Goal: Task Accomplishment & Management: Use online tool/utility

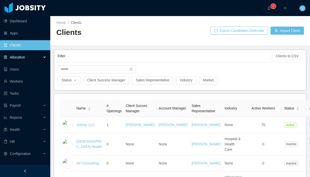
click at [27, 57] on div "Allocation" at bounding box center [25, 57] width 50 height 10
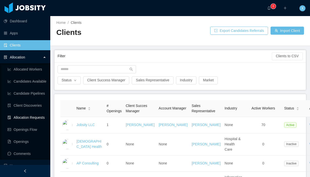
click at [28, 117] on link "Allocation Requests" at bounding box center [27, 118] width 39 height 10
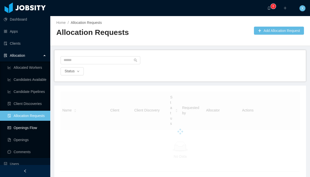
click at [27, 128] on link "Openings Flow" at bounding box center [27, 128] width 39 height 10
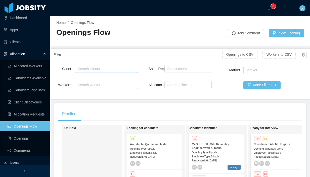
click at [94, 66] on div "Search clients" at bounding box center [105, 68] width 55 height 5
type input "******"
click at [110, 79] on li "[PERSON_NAME] Education" at bounding box center [105, 79] width 63 height 8
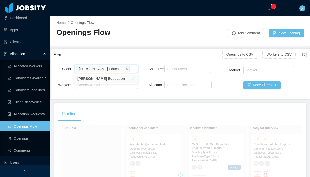
click at [105, 87] on div "Search worker" at bounding box center [104, 84] width 53 height 5
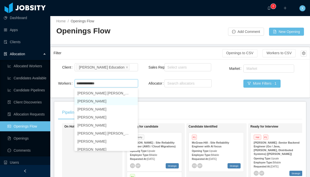
scroll to position [0, 0]
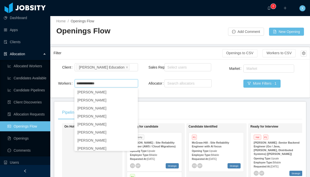
type input "**********"
click at [146, 90] on div "Client Search clients [PERSON_NAME] Education Workers Search worker [PERSON_NAM…" at bounding box center [180, 78] width 253 height 32
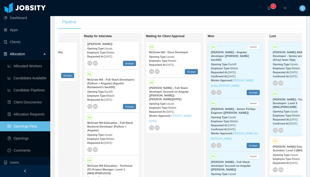
scroll to position [0, 164]
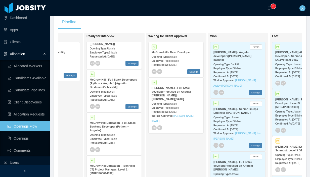
click at [111, 89] on div "Opening Type: Backfill" at bounding box center [114, 91] width 49 height 5
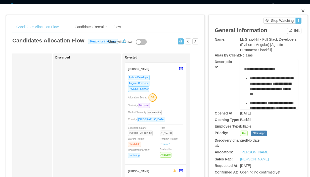
click at [304, 10] on icon "icon: close" at bounding box center [302, 10] width 3 height 3
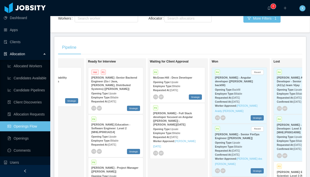
scroll to position [66, 0]
click at [120, 83] on strong "[PERSON_NAME] -Senior Backend Engineer (Go / Java, [PERSON_NAME], Distributed S…" at bounding box center [114, 83] width 46 height 14
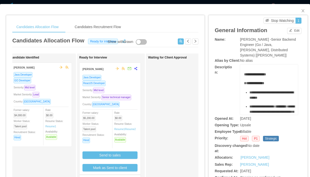
scroll to position [0, 76]
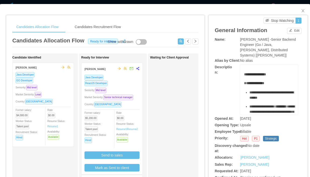
click at [125, 81] on div "ReactJS Developer" at bounding box center [111, 83] width 55 height 6
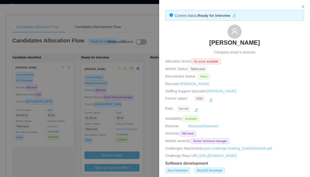
click at [185, 108] on span "Not set" at bounding box center [184, 109] width 14 height 6
click at [197, 110] on button "button" at bounding box center [196, 110] width 8 height 8
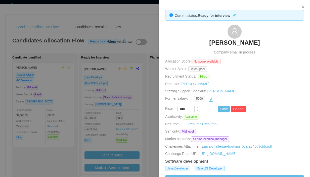
click at [192, 109] on input "****" at bounding box center [189, 110] width 22 height 6
paste input "***"
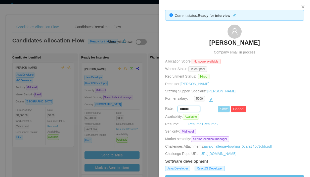
type input "*******"
click at [224, 110] on button "Save" at bounding box center [224, 109] width 12 height 6
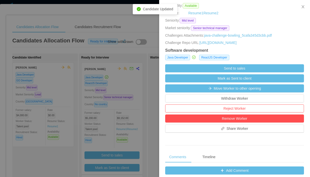
scroll to position [126, 0]
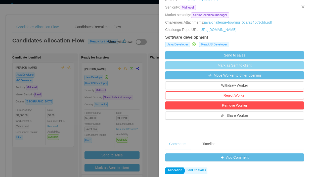
click at [239, 69] on button "Mark as Sent to client" at bounding box center [234, 65] width 139 height 8
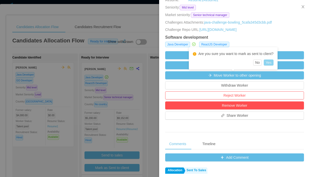
click at [273, 62] on button "Yes" at bounding box center [269, 63] width 10 height 6
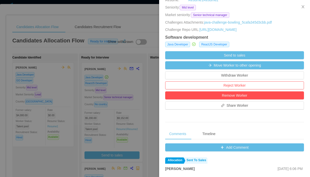
click at [128, 103] on div at bounding box center [155, 88] width 310 height 177
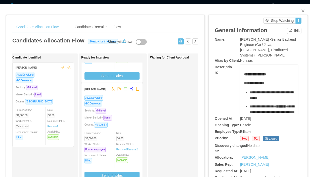
scroll to position [80, 0]
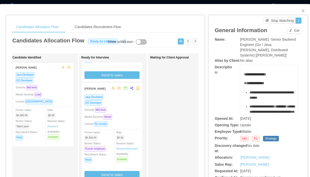
click at [128, 106] on div "GO Developer" at bounding box center [111, 103] width 55 height 6
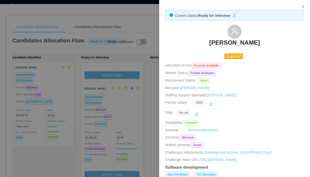
click at [127, 115] on div at bounding box center [155, 88] width 310 height 177
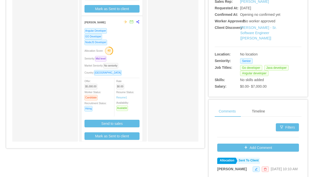
scroll to position [93, 0]
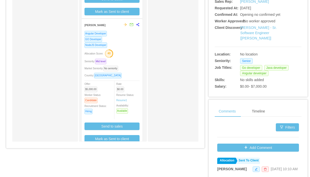
click at [133, 57] on div "Allocation Score: 43" at bounding box center [111, 53] width 55 height 8
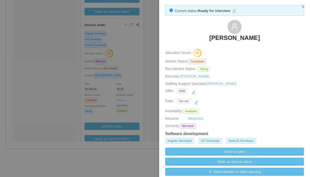
click at [187, 101] on span "Not set" at bounding box center [184, 102] width 14 height 6
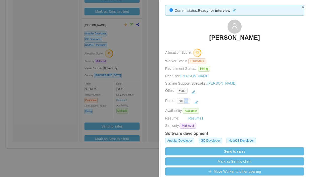
click at [186, 101] on span "Not set" at bounding box center [184, 101] width 14 height 6
click at [197, 102] on button "button" at bounding box center [196, 102] width 8 height 8
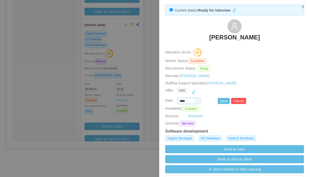
click at [188, 100] on input "****" at bounding box center [189, 102] width 22 height 6
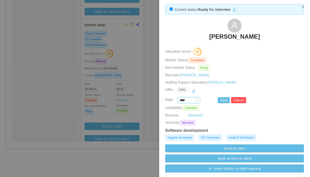
scroll to position [7, 0]
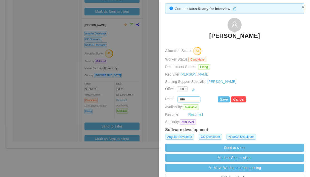
paste input "***"
type input "*******"
click at [222, 99] on button "Save" at bounding box center [224, 100] width 12 height 6
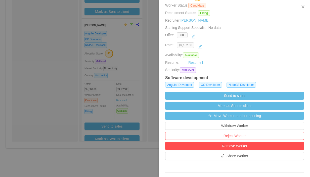
scroll to position [63, 0]
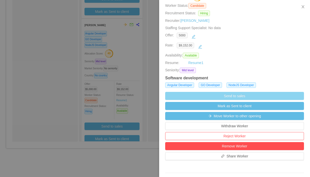
click at [225, 95] on button "Send to sales" at bounding box center [234, 96] width 139 height 8
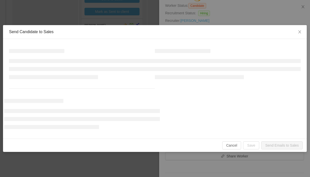
scroll to position [64, 0]
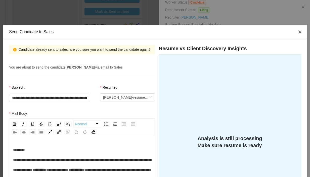
click at [298, 32] on icon "icon: close" at bounding box center [300, 32] width 4 height 4
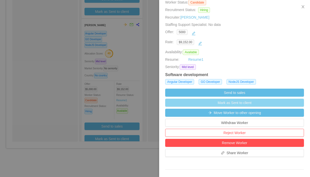
click at [235, 105] on button "Mark as Sent to client" at bounding box center [234, 103] width 139 height 8
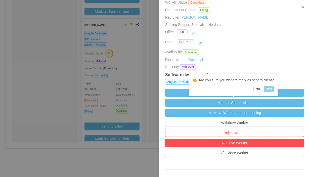
click at [270, 89] on button "Yes" at bounding box center [269, 89] width 10 height 6
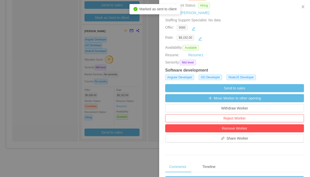
scroll to position [69, 0]
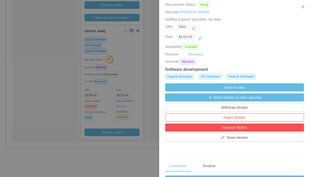
click at [139, 55] on div at bounding box center [155, 88] width 310 height 177
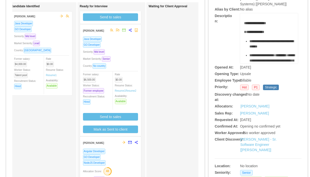
scroll to position [0, 0]
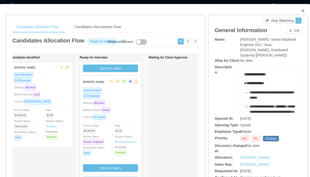
click at [302, 13] on icon "icon: close" at bounding box center [303, 11] width 4 height 4
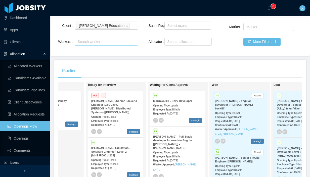
scroll to position [39, 0]
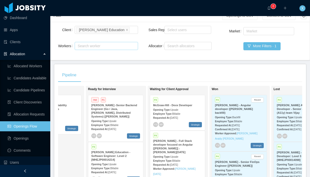
click at [86, 43] on div "Search worker" at bounding box center [104, 45] width 53 height 5
paste input "**********"
type input "**********"
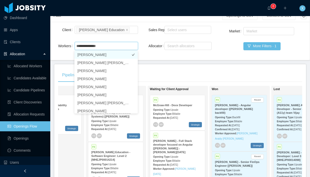
click at [102, 56] on li "[PERSON_NAME]" at bounding box center [105, 55] width 63 height 8
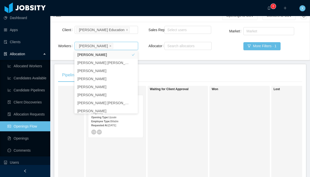
click at [169, 115] on div "Waiting for Client Approval" at bounding box center [185, 158] width 70 height 141
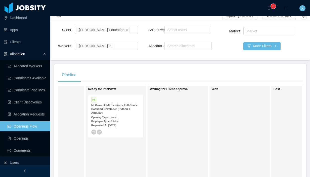
click at [128, 112] on div "McGraw Hill-Education - Full-Stack Backend Developer (Python + Angular)" at bounding box center [115, 109] width 49 height 11
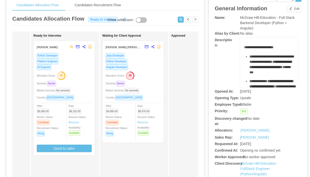
scroll to position [22, 0]
click at [81, 68] on div "AI Engineer" at bounding box center [64, 67] width 55 height 6
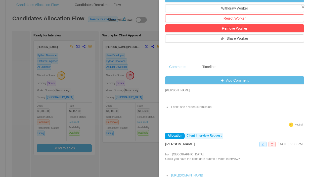
scroll to position [0, 0]
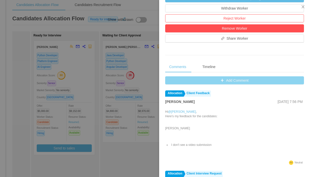
click at [231, 80] on button "Add Comment" at bounding box center [234, 80] width 139 height 8
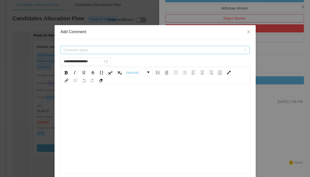
click at [163, 50] on span "Comment types" at bounding box center [152, 50] width 177 height 5
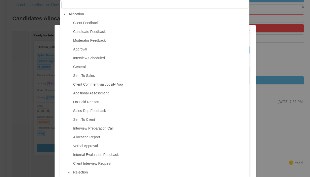
click at [100, 165] on span "Client Interview Request" at bounding box center [92, 164] width 38 height 4
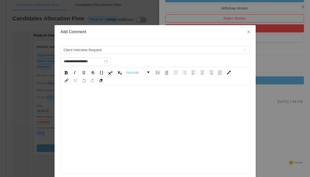
click at [100, 97] on div "rdw-editor" at bounding box center [155, 98] width 181 height 10
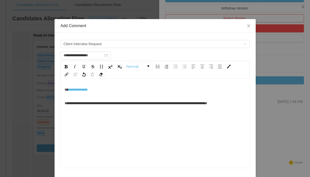
scroll to position [11, 0]
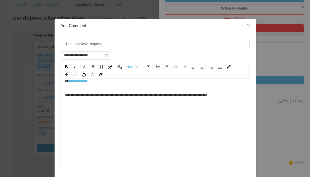
click at [75, 107] on div "**********" at bounding box center [155, 120] width 181 height 88
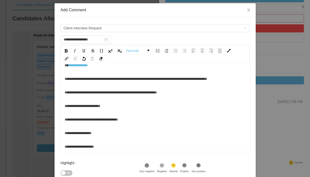
scroll to position [26, 0]
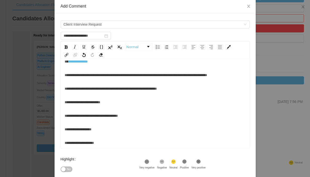
click at [84, 95] on div "**********" at bounding box center [155, 103] width 181 height 92
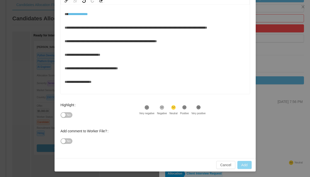
scroll to position [80, 0]
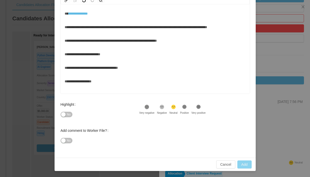
type input "**********"
click at [244, 163] on button "Add" at bounding box center [244, 165] width 14 height 8
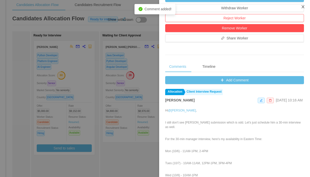
scroll to position [171, 0]
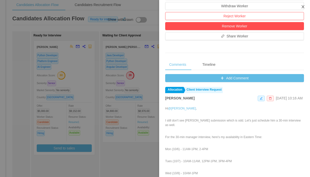
click at [302, 7] on icon "icon: close" at bounding box center [303, 7] width 4 height 4
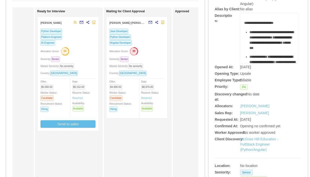
scroll to position [47, 0]
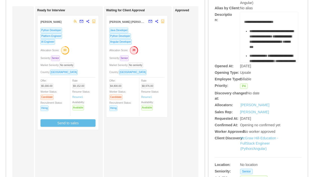
click at [147, 41] on div "Angular Developer" at bounding box center [136, 42] width 55 height 6
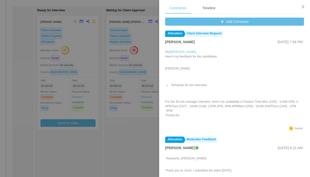
scroll to position [0, 0]
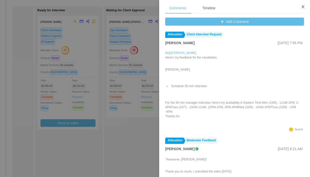
click at [303, 6] on icon "icon: close" at bounding box center [303, 7] width 4 height 4
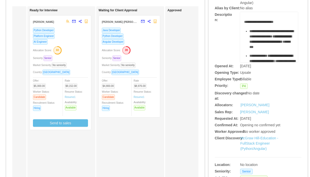
scroll to position [0, 128]
